Goal: Transaction & Acquisition: Purchase product/service

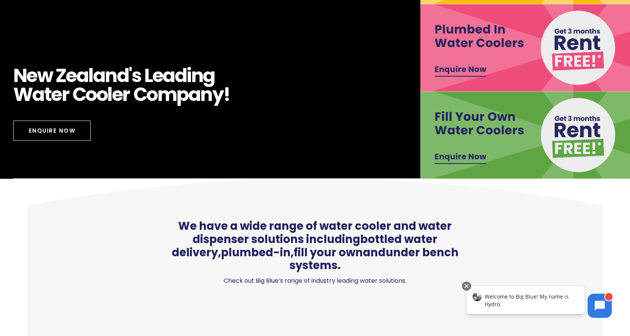
scroll to position [227, 0]
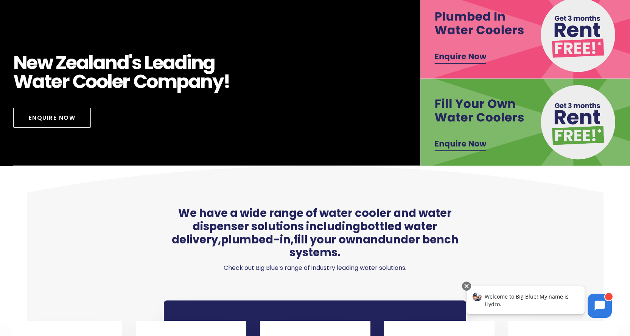
click at [464, 118] on img at bounding box center [525, 122] width 210 height 87
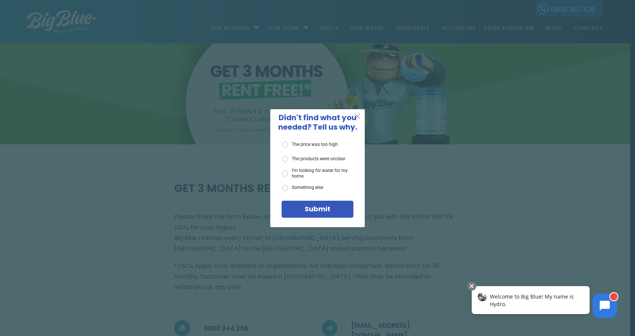
click at [359, 117] on span "X" at bounding box center [357, 116] width 7 height 9
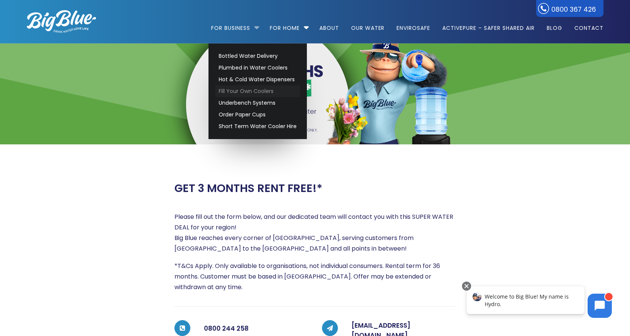
click at [254, 88] on link "Fill Your Own Coolers" at bounding box center [257, 91] width 85 height 12
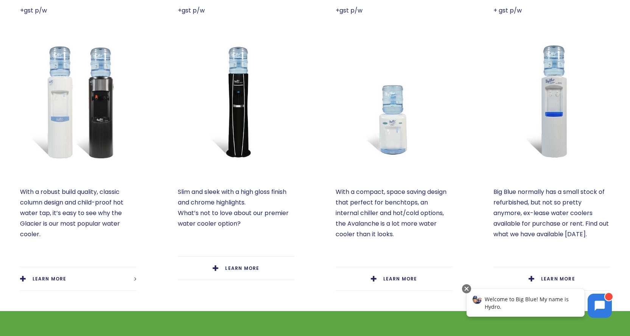
scroll to position [340, 0]
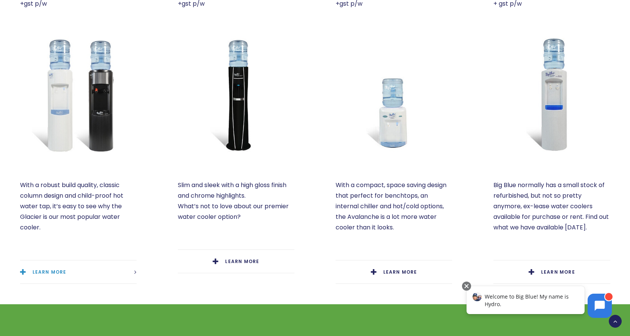
click at [23, 271] on icon at bounding box center [23, 272] width 6 height 7
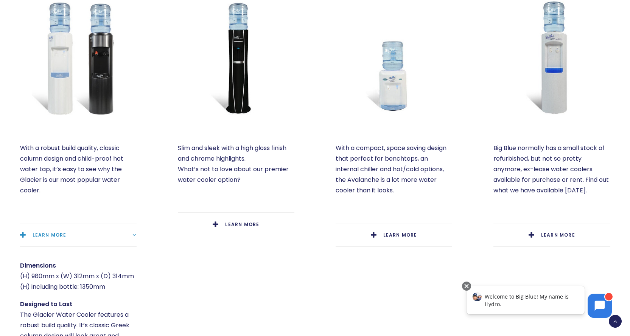
scroll to position [378, 0]
click at [553, 238] on link "LEARN MORE" at bounding box center [551, 234] width 116 height 23
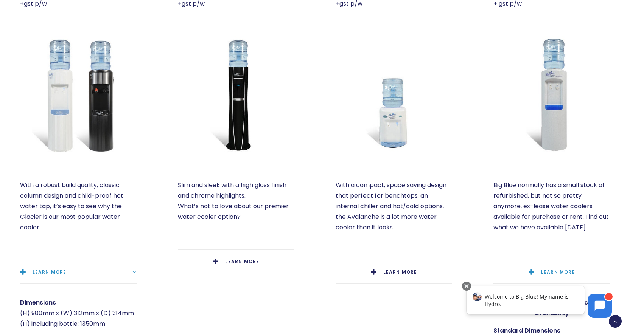
scroll to position [227, 0]
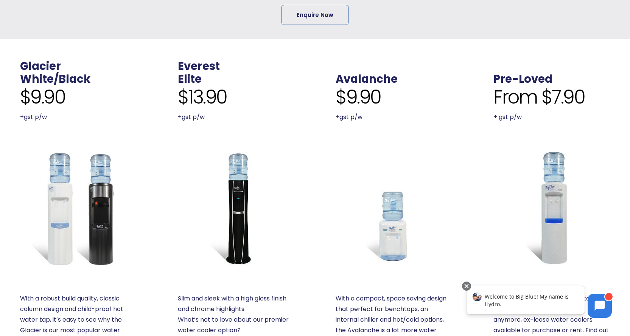
click at [555, 199] on img at bounding box center [551, 208] width 116 height 116
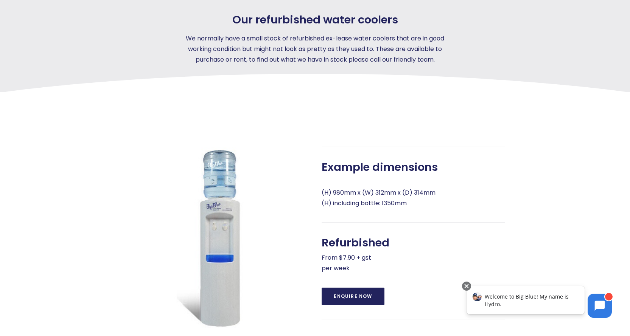
scroll to position [265, 0]
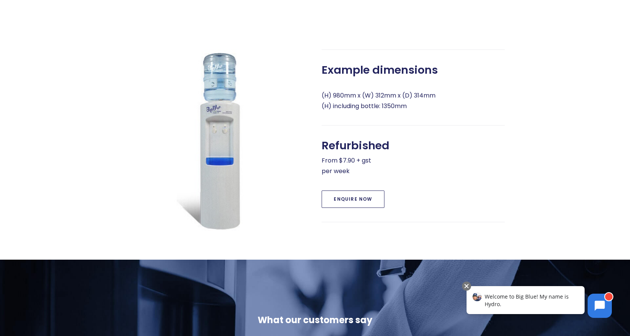
click at [370, 193] on link "Enquire Now" at bounding box center [352, 199] width 62 height 17
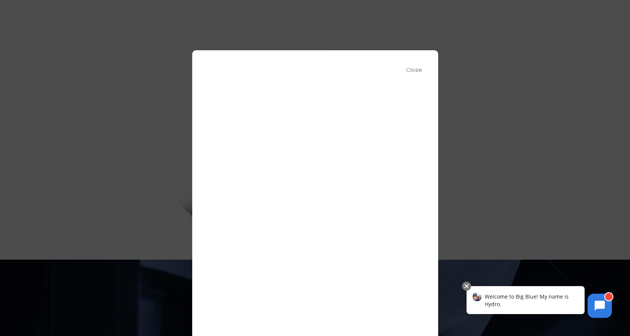
scroll to position [0, 0]
